Goal: Transaction & Acquisition: Purchase product/service

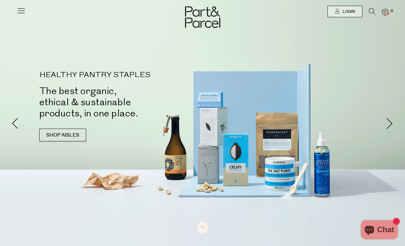
click at [373, 12] on icon at bounding box center [372, 11] width 7 height 7
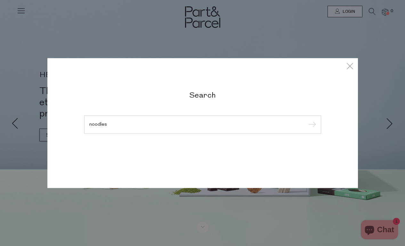
type input "noodles"
click at [311, 125] on input "submit" at bounding box center [311, 125] width 10 height 10
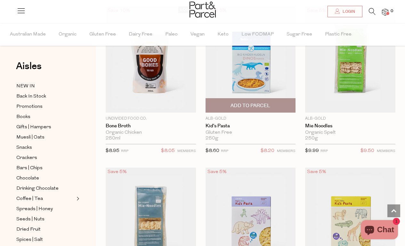
scroll to position [579, 0]
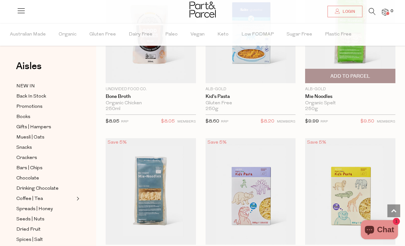
click at [355, 76] on span "Add To Parcel" at bounding box center [350, 76] width 40 height 7
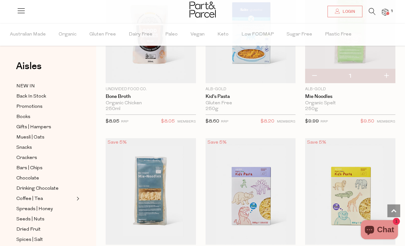
click at [385, 76] on button "button" at bounding box center [386, 76] width 18 height 14
type input "2"
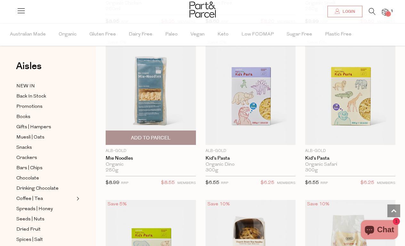
scroll to position [688, 0]
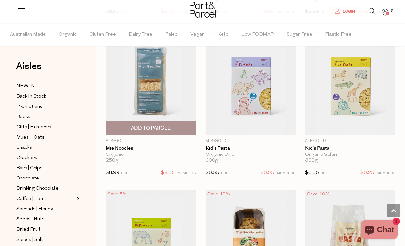
click at [160, 125] on span "Add To Parcel" at bounding box center [151, 128] width 40 height 7
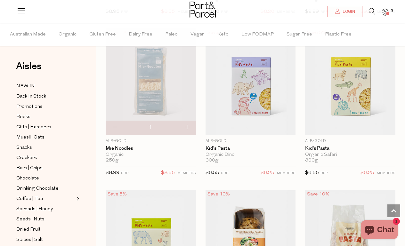
click at [190, 127] on button "button" at bounding box center [187, 128] width 18 height 14
type input "2"
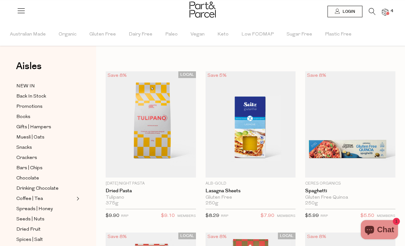
scroll to position [0, 0]
click at [371, 10] on icon at bounding box center [372, 11] width 7 height 7
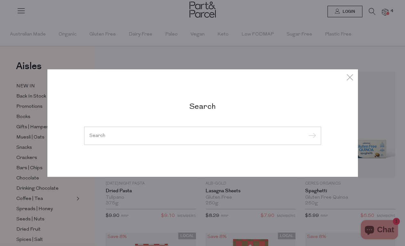
click at [138, 133] on div at bounding box center [202, 135] width 237 height 19
click at [119, 137] on input "search" at bounding box center [202, 135] width 227 height 5
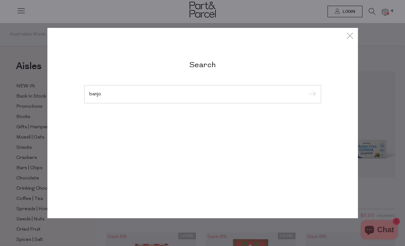
type input "banjo"
click at [311, 90] on input "submit" at bounding box center [311, 95] width 10 height 10
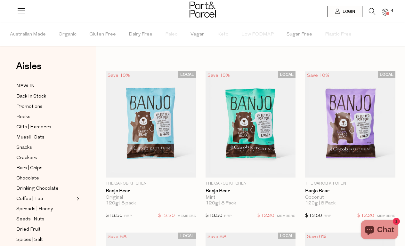
click at [373, 12] on icon at bounding box center [372, 11] width 7 height 7
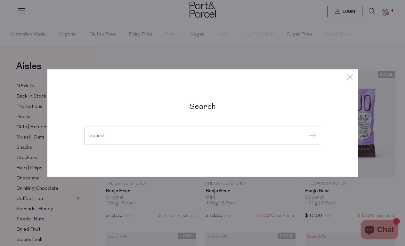
click at [189, 136] on input "search" at bounding box center [202, 135] width 227 height 5
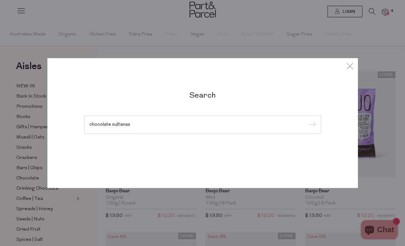
type input "chocolate sultanas"
click at [311, 125] on input "submit" at bounding box center [311, 125] width 10 height 10
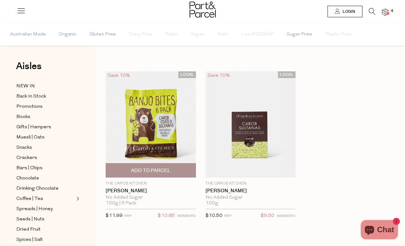
click at [141, 169] on span "Add To Parcel" at bounding box center [151, 170] width 40 height 7
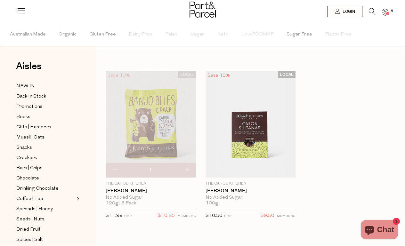
click at [383, 10] on img at bounding box center [385, 12] width 6 height 7
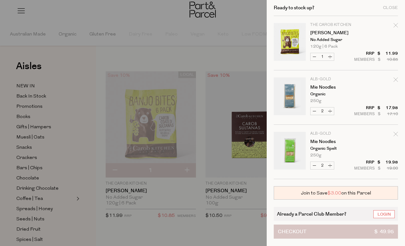
click at [333, 232] on button "Checkout $ 49.95" at bounding box center [336, 232] width 124 height 14
